Goal: Task Accomplishment & Management: Use online tool/utility

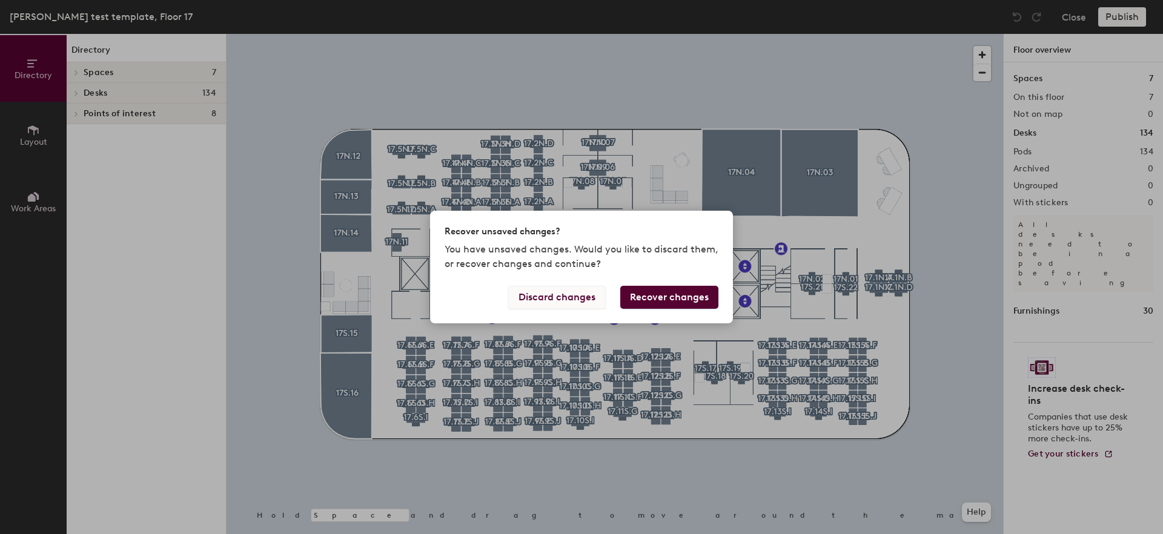
click at [545, 297] on button "Discard changes" at bounding box center [557, 297] width 98 height 23
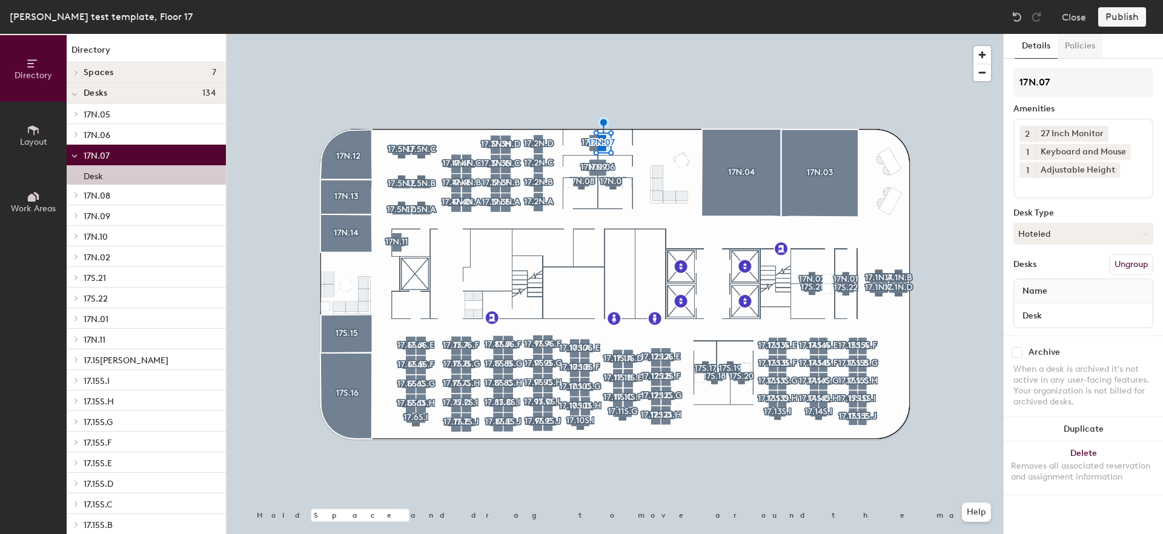
click at [1081, 48] on button "Policies" at bounding box center [1080, 46] width 45 height 25
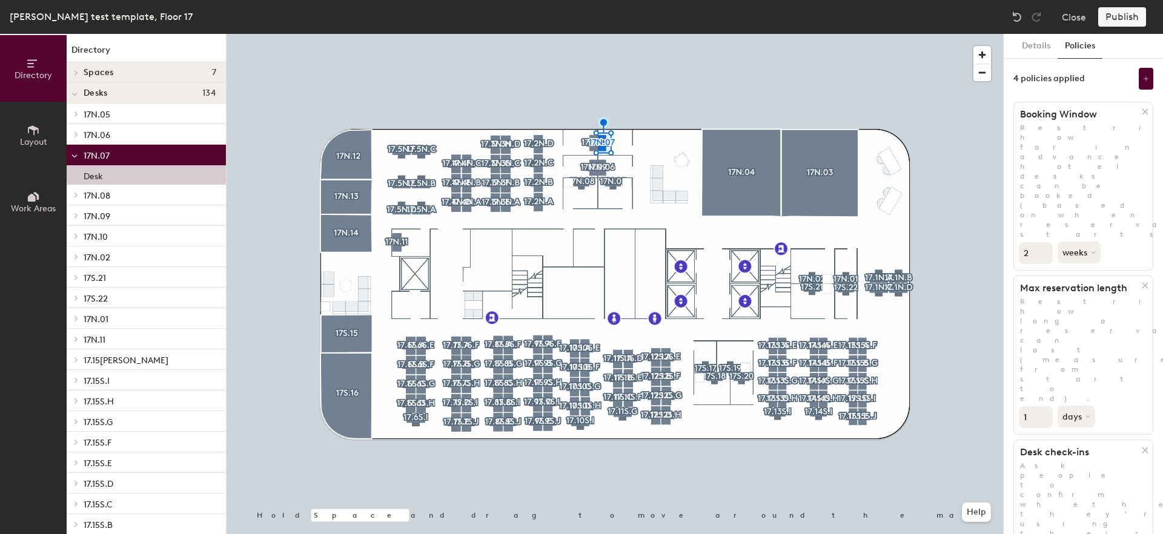
click at [1128, 21] on div "Publish" at bounding box center [1126, 16] width 55 height 19
click at [1126, 21] on div "Publish" at bounding box center [1126, 16] width 55 height 19
click at [1123, 16] on div "Publish" at bounding box center [1126, 16] width 55 height 19
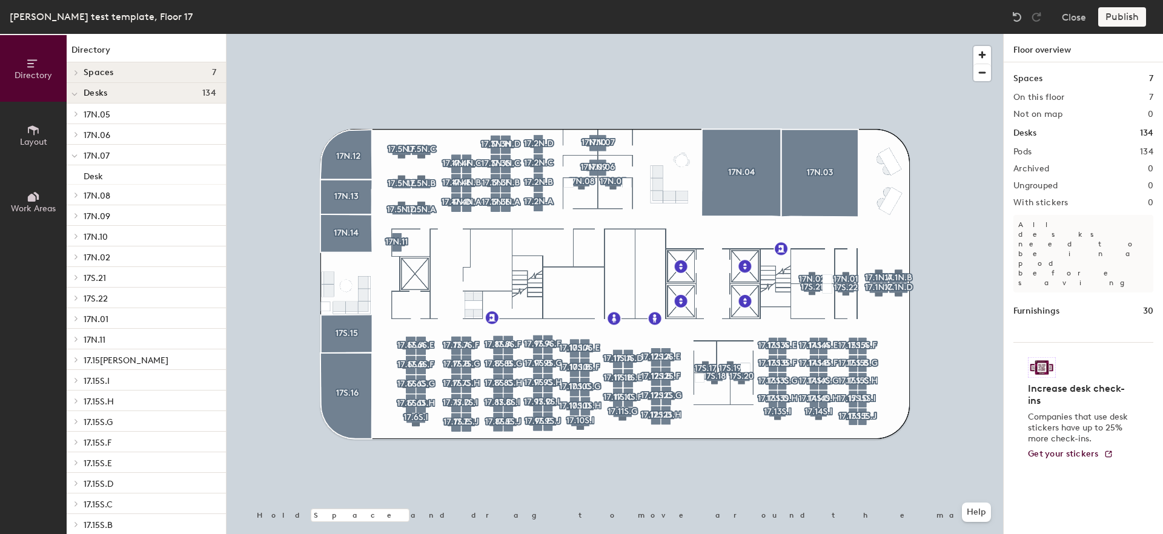
click at [1128, 16] on div "Publish" at bounding box center [1126, 16] width 55 height 19
click at [909, 34] on div at bounding box center [615, 34] width 777 height 0
click at [1076, 24] on button "Close" at bounding box center [1074, 16] width 24 height 19
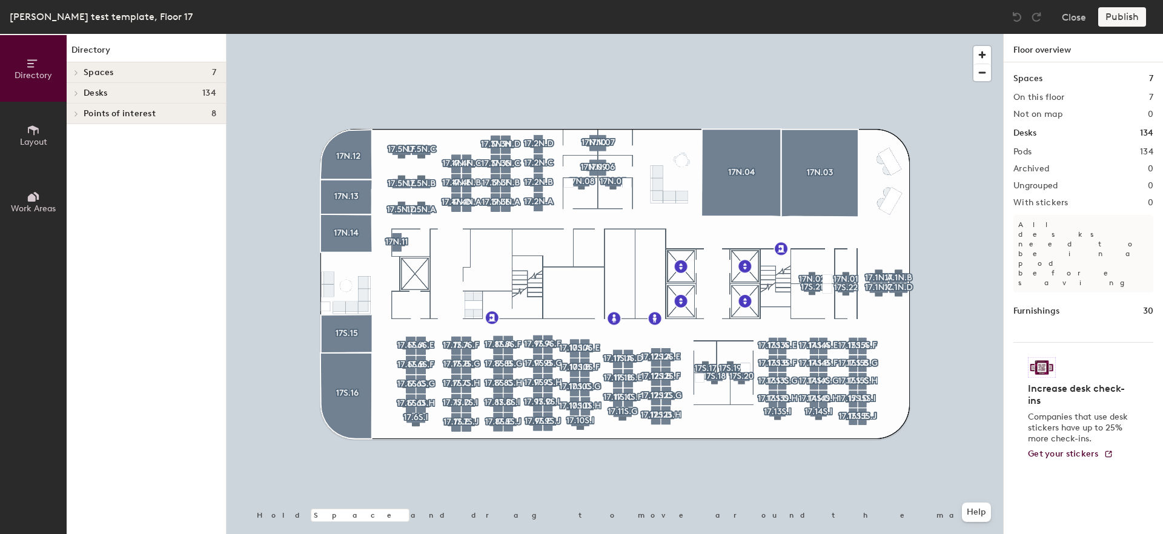
click at [124, 91] on h4 "Desks 134" at bounding box center [150, 93] width 133 height 10
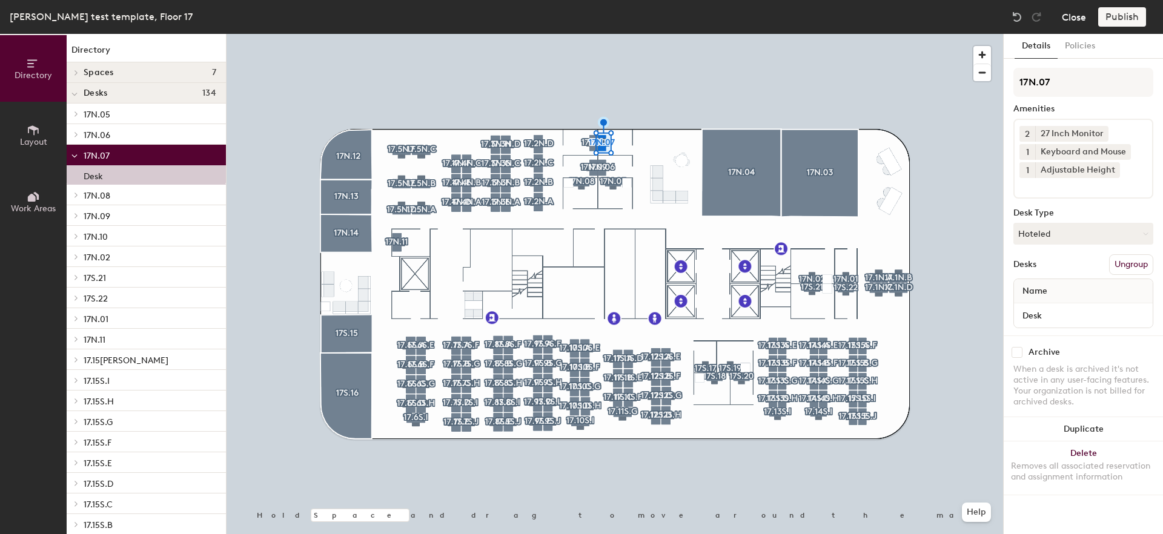
click at [1068, 22] on button "Close" at bounding box center [1074, 16] width 24 height 19
